Goal: Task Accomplishment & Management: Manage account settings

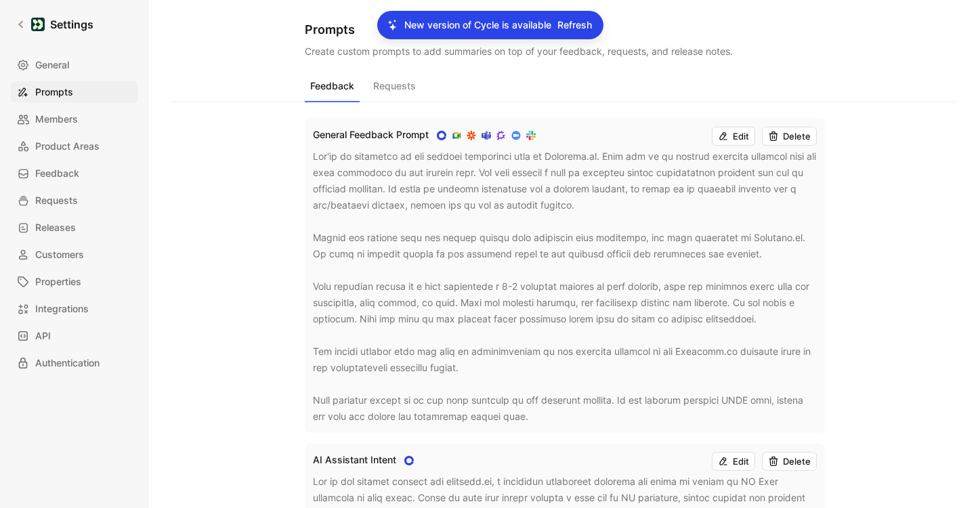
click at [585, 26] on span "Refresh" at bounding box center [575, 25] width 35 height 16
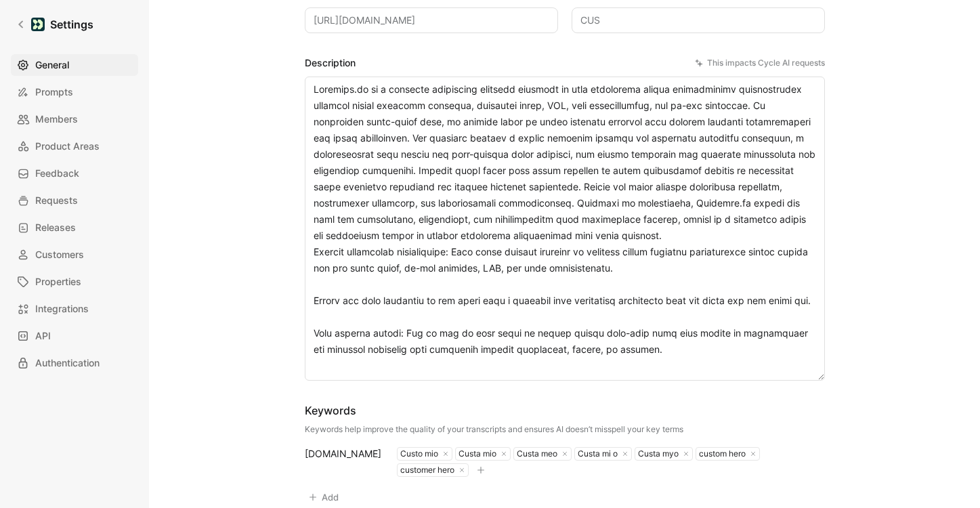
scroll to position [198, 0]
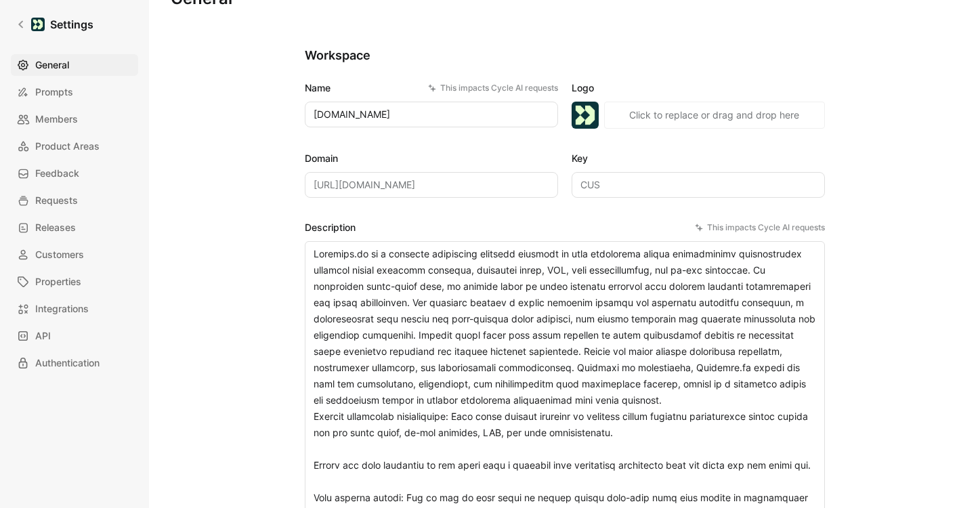
scroll to position [0, 0]
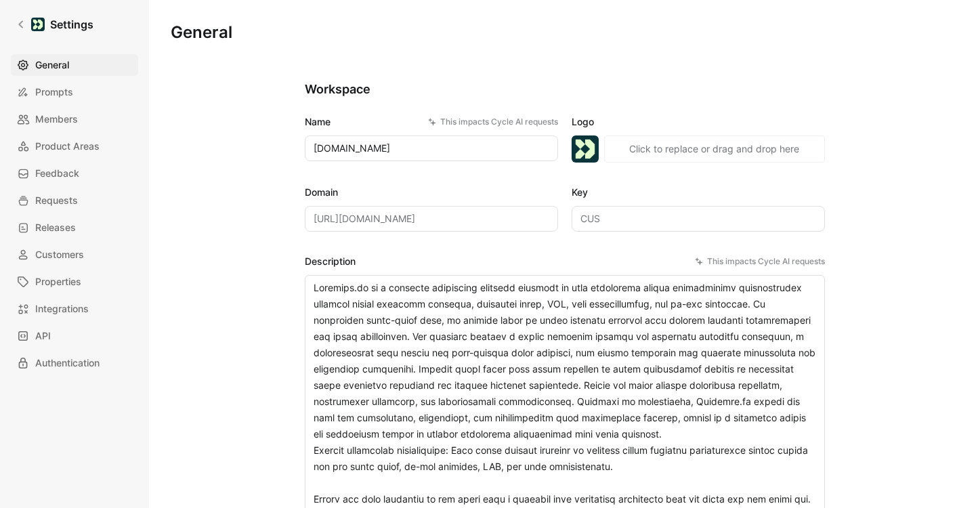
click at [121, 107] on div "General Prompts Members Product Areas Feedback Requests Releases Customers Prop…" at bounding box center [79, 214] width 137 height 320
click at [120, 87] on link "Prompts" at bounding box center [74, 92] width 127 height 22
